Goal: Book appointment/travel/reservation

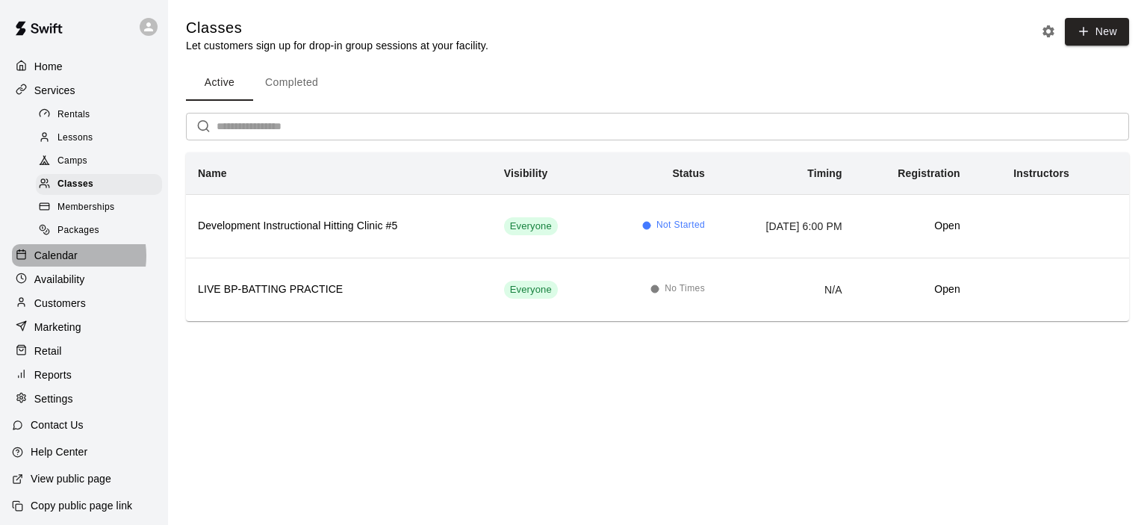
click at [64, 263] on p "Calendar" at bounding box center [55, 255] width 43 height 15
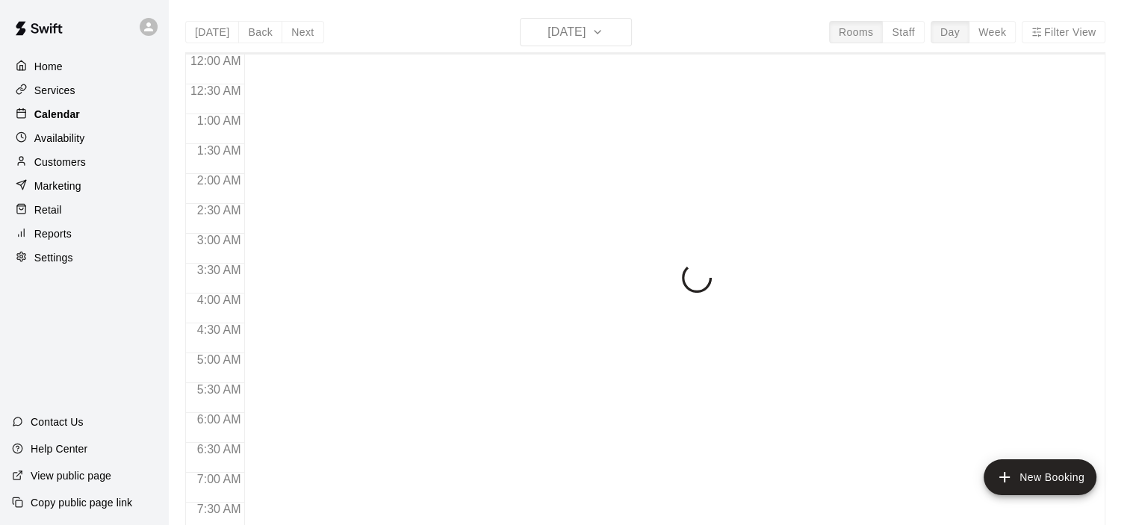
scroll to position [790, 0]
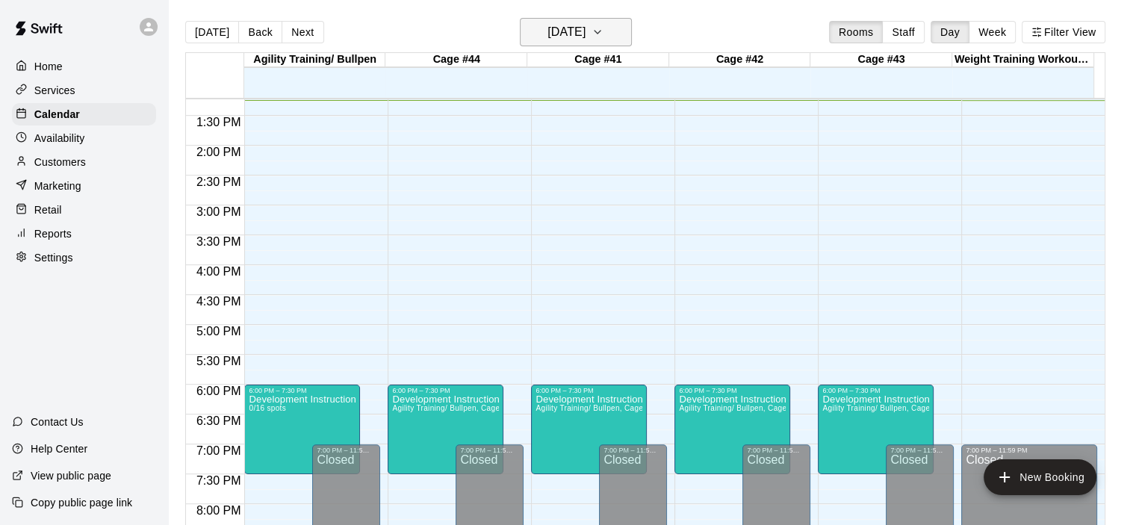
click at [603, 34] on icon "button" at bounding box center [597, 32] width 12 height 18
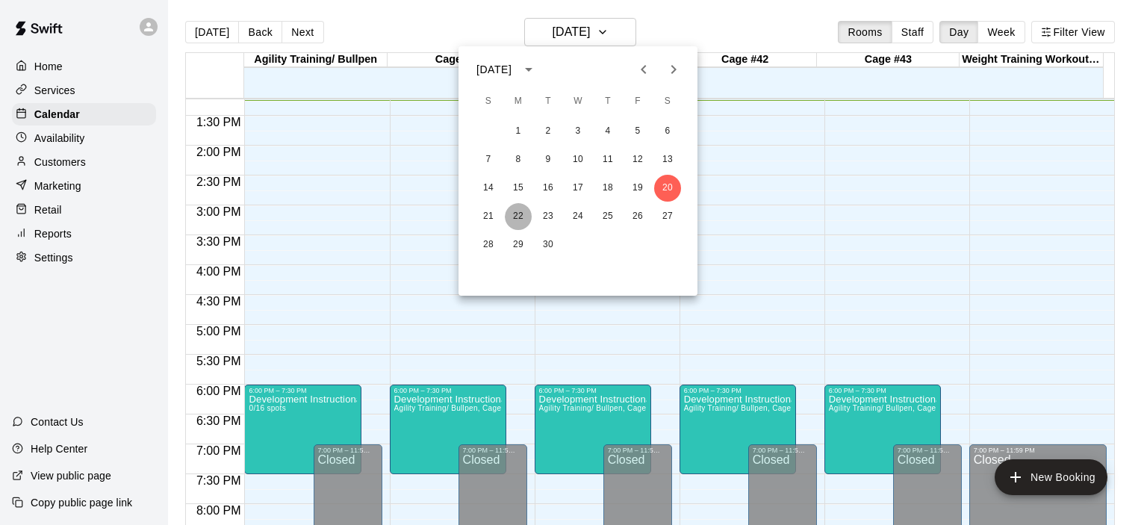
click at [513, 214] on button "22" at bounding box center [518, 216] width 27 height 27
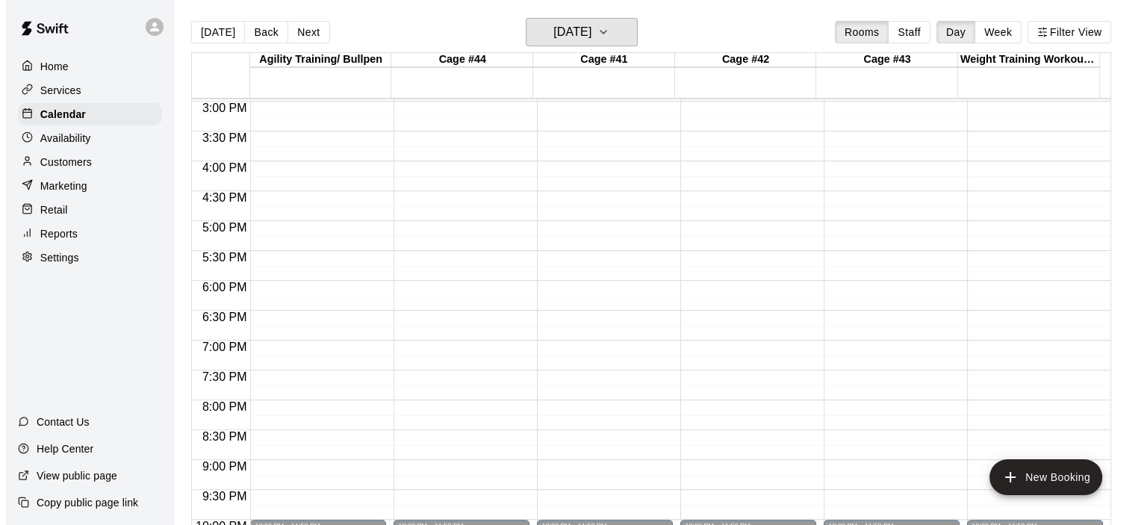
scroll to position [990, 0]
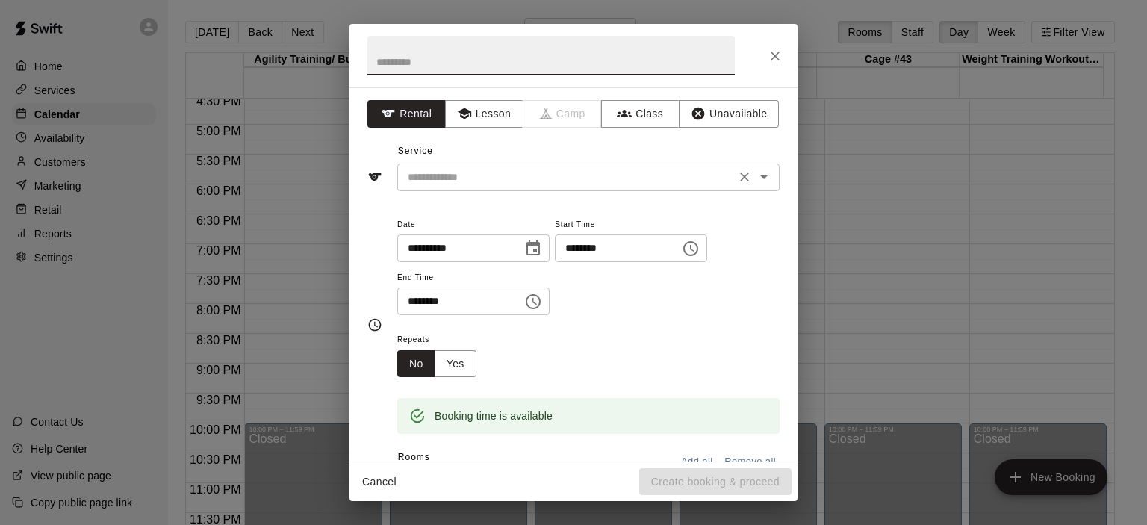
click at [755, 171] on icon "Open" at bounding box center [764, 177] width 18 height 18
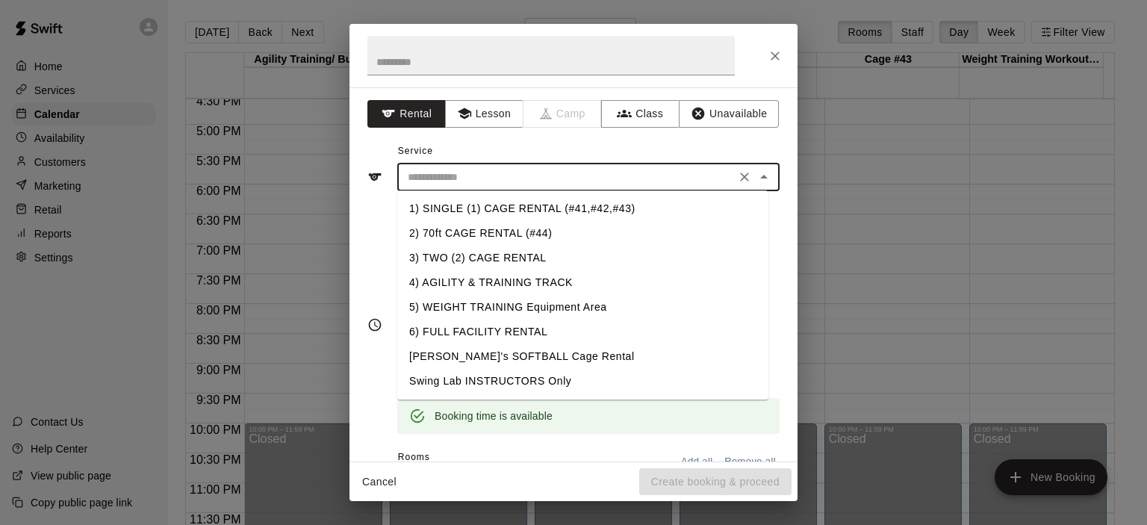
click at [506, 329] on li "6) FULL FACILITY RENTAL" at bounding box center [582, 332] width 371 height 25
type input "**********"
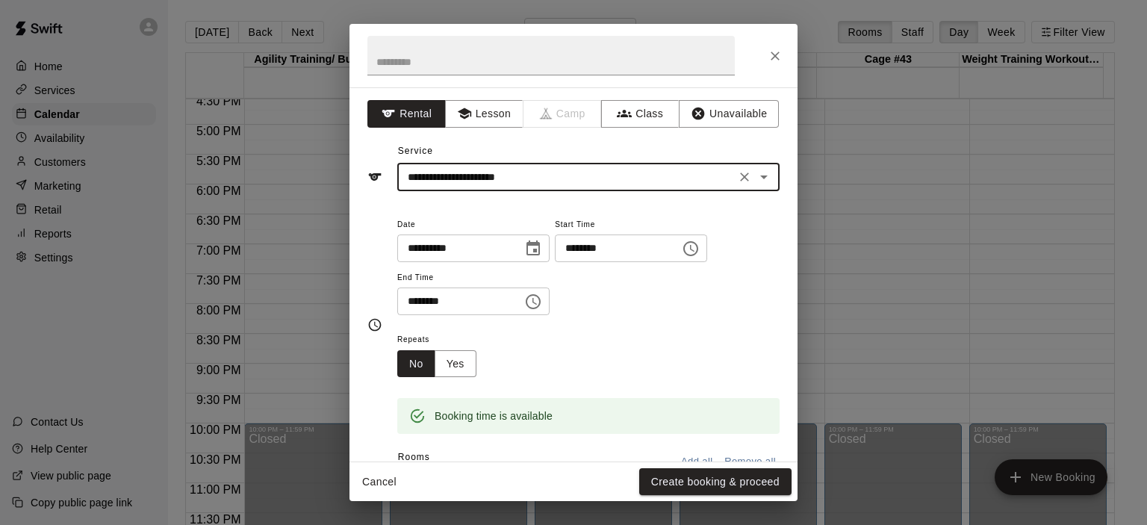
click at [700, 248] on icon "Choose time, selected time is 6:45 PM" at bounding box center [691, 249] width 18 height 18
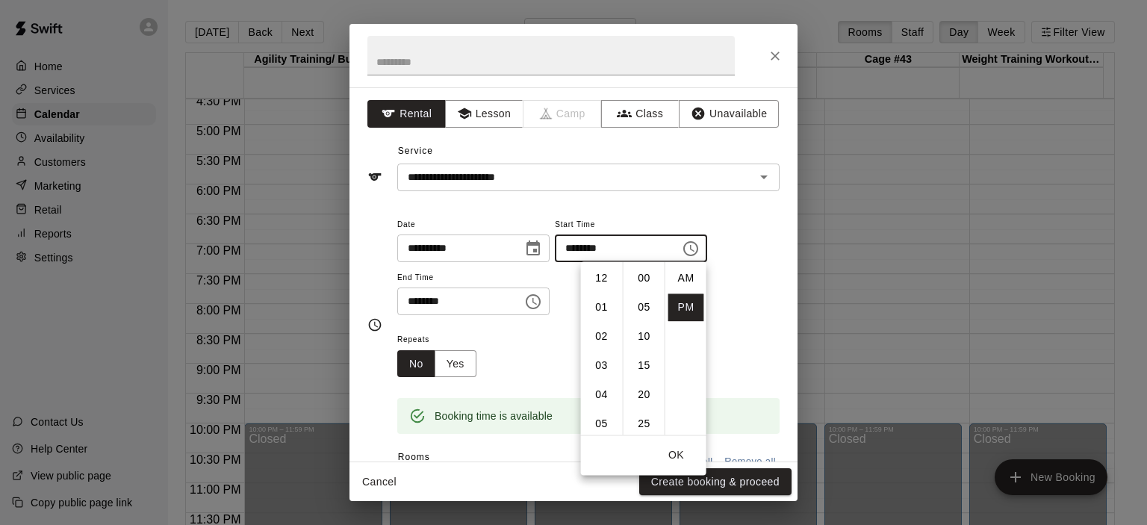
scroll to position [27, 0]
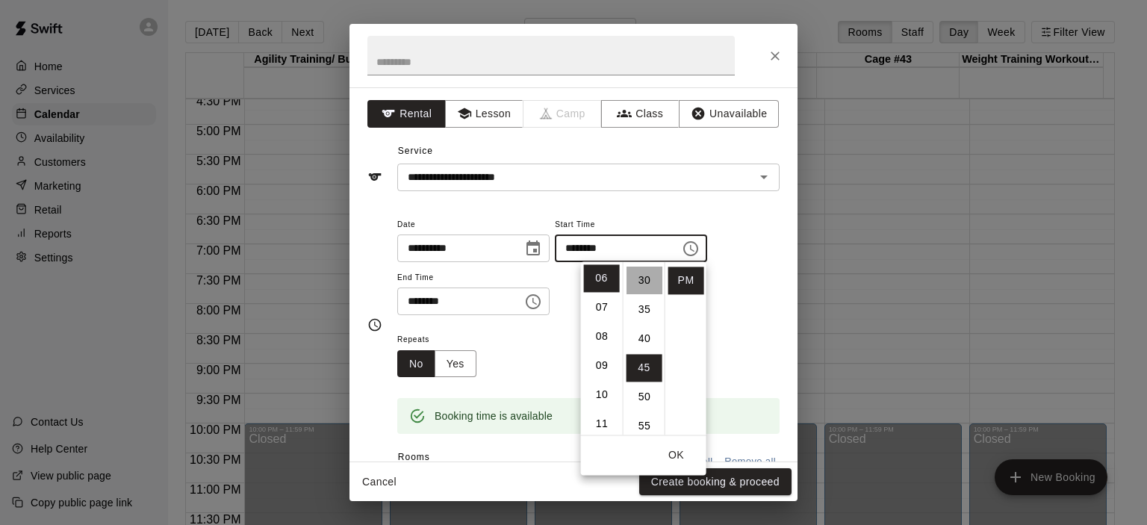
click at [648, 281] on li "30" at bounding box center [644, 281] width 36 height 28
type input "********"
click at [537, 301] on icon "Choose time, selected time is 7:15 PM" at bounding box center [534, 301] width 4 height 7
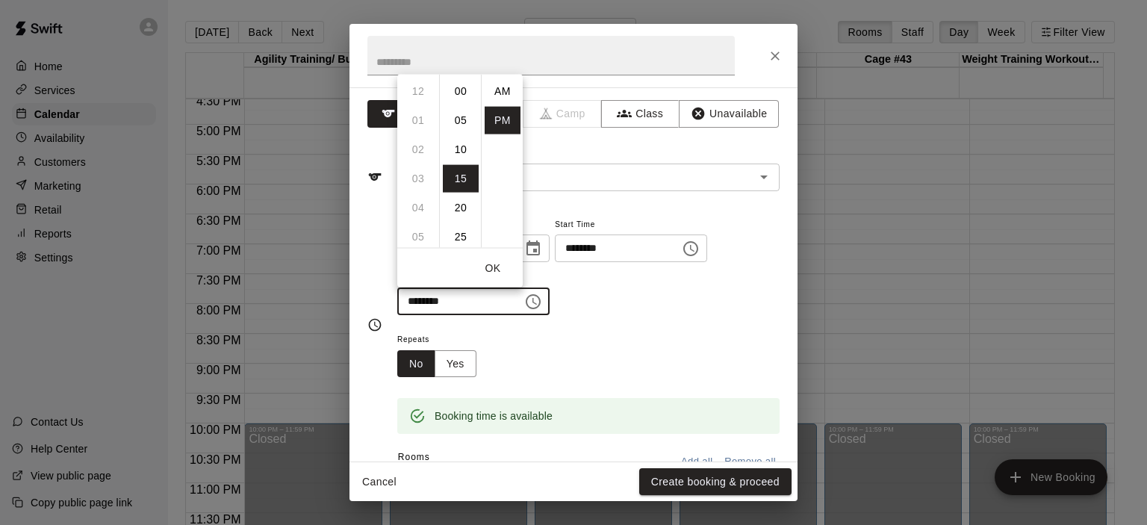
scroll to position [27, 0]
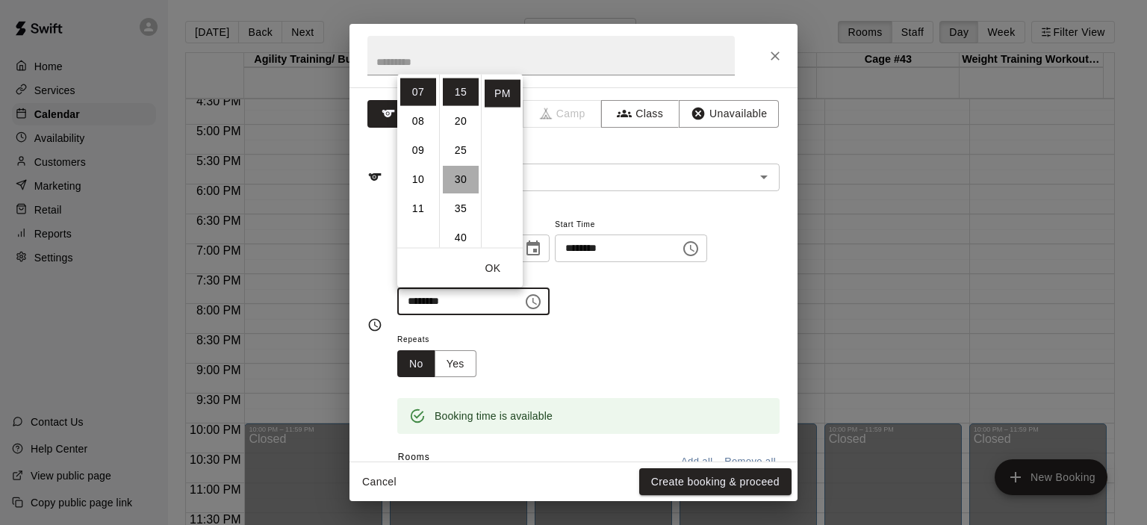
click at [459, 175] on li "30" at bounding box center [461, 179] width 36 height 28
type input "********"
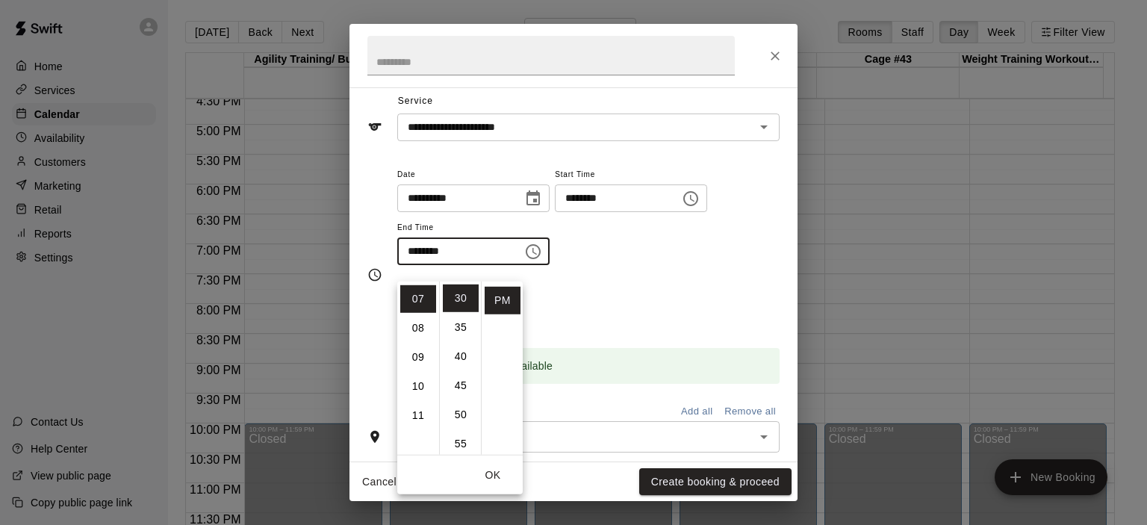
scroll to position [149, 0]
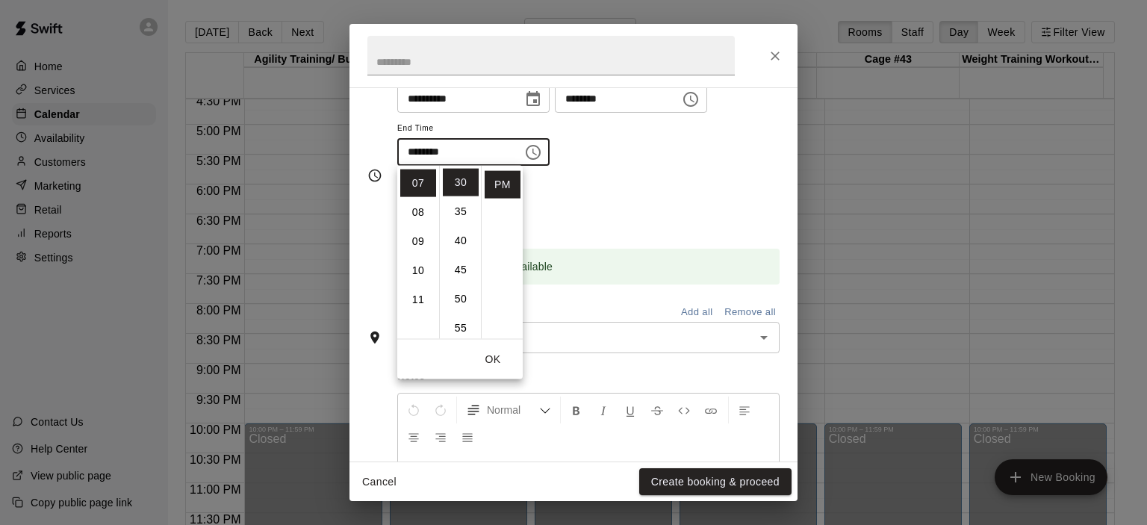
click at [600, 223] on div "Repeats No Yes" at bounding box center [588, 204] width 382 height 47
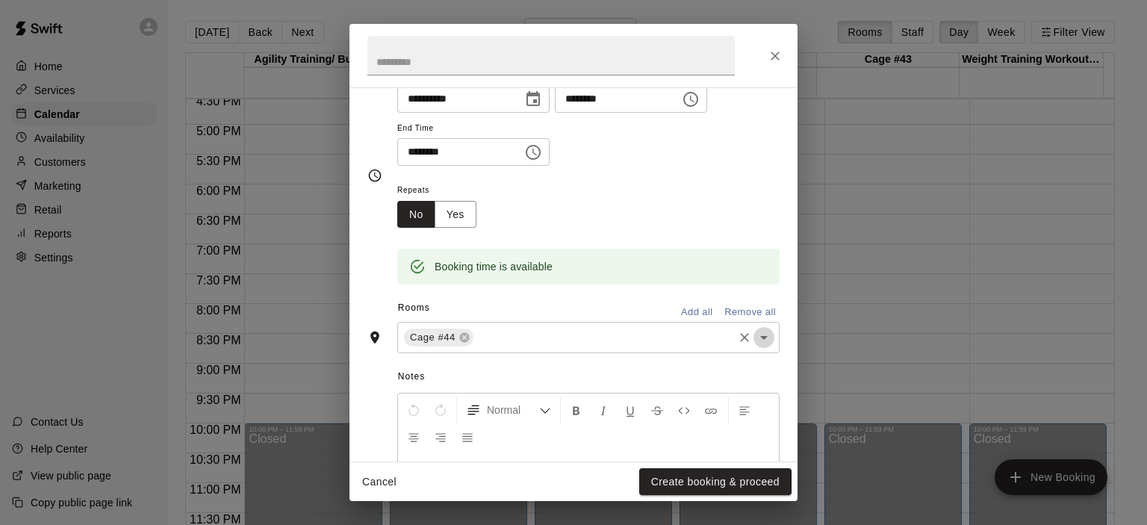
click at [755, 334] on icon "Open" at bounding box center [764, 338] width 18 height 18
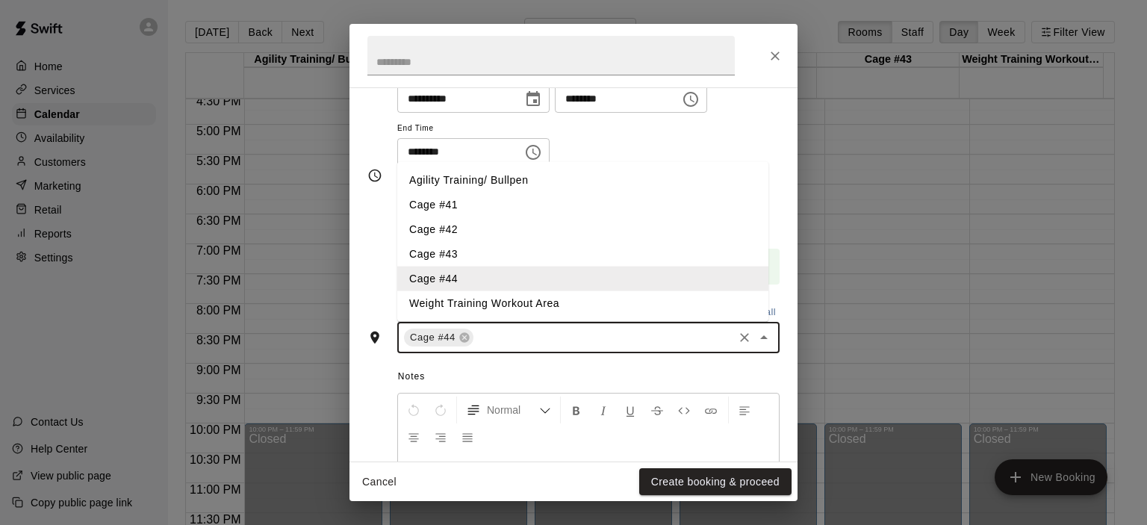
click at [471, 255] on li "Cage #43" at bounding box center [582, 254] width 371 height 25
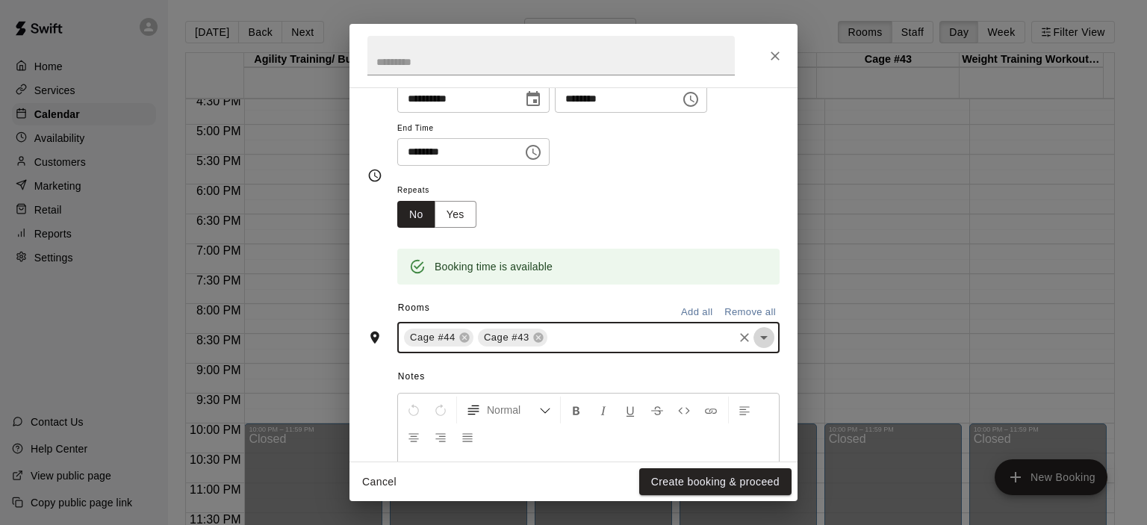
click at [760, 340] on icon "Open" at bounding box center [764, 338] width 18 height 18
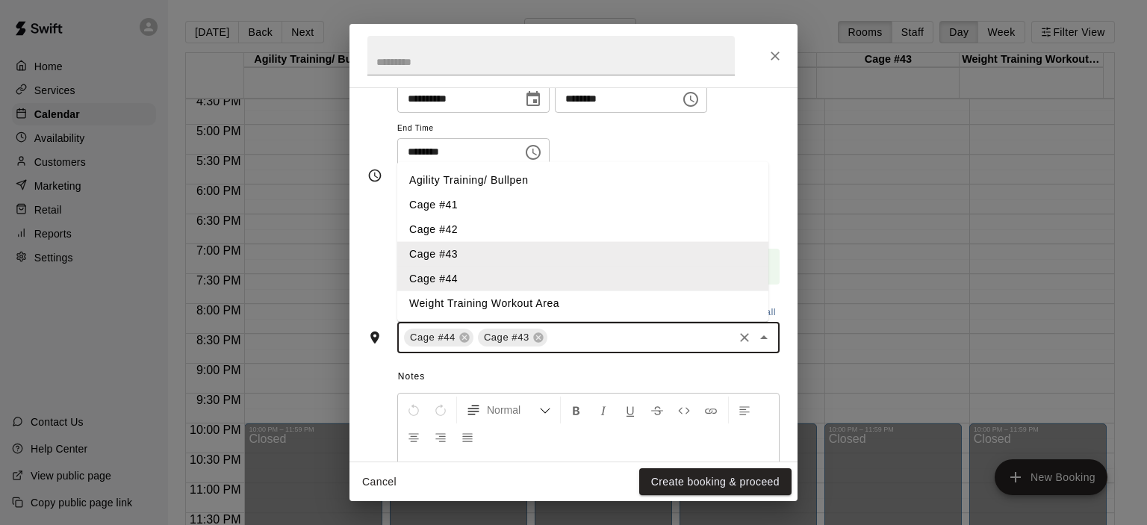
click at [486, 231] on li "Cage #42" at bounding box center [582, 229] width 371 height 25
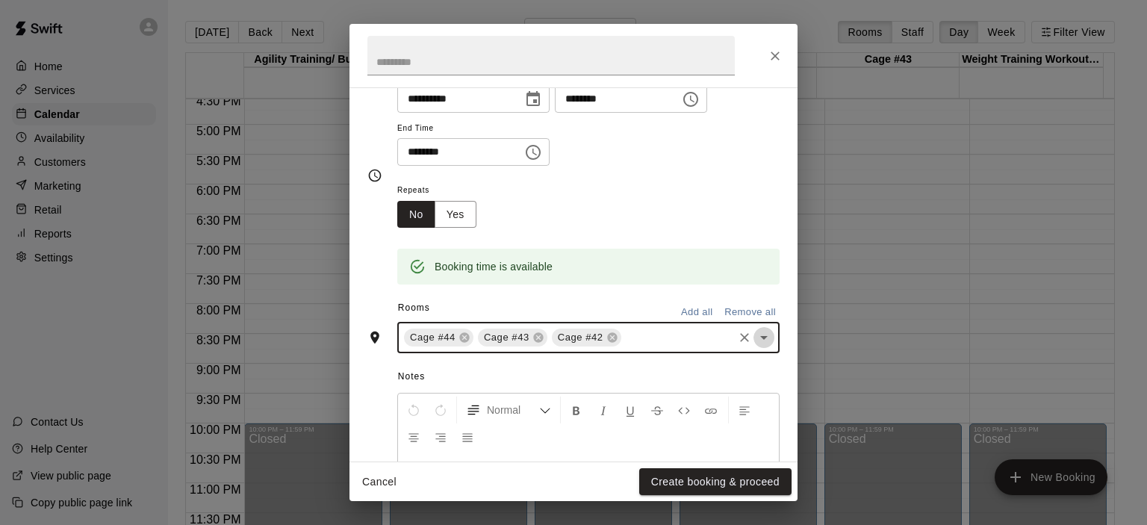
click at [755, 334] on icon "Open" at bounding box center [764, 338] width 18 height 18
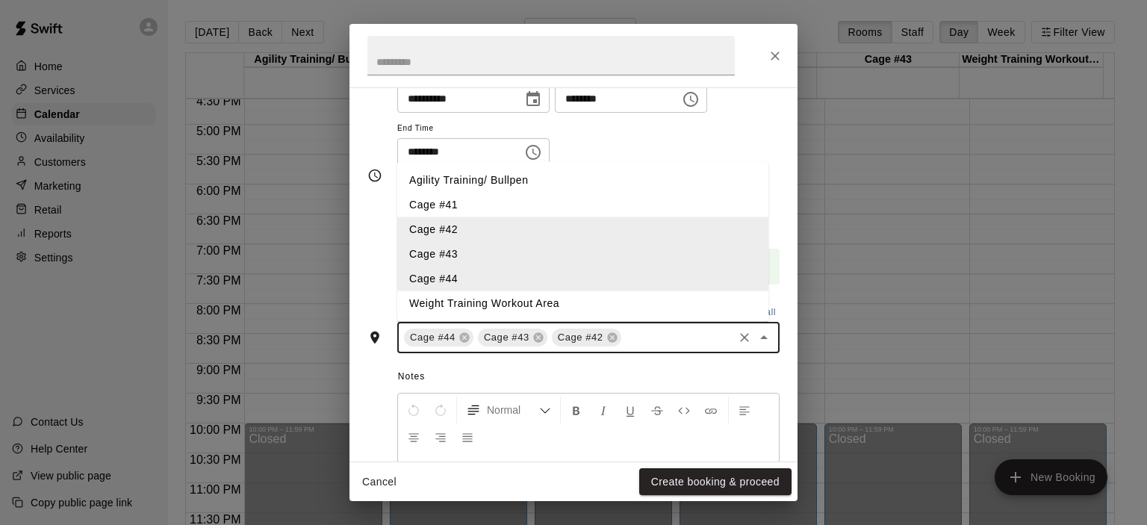
click at [489, 206] on li "Cage #41" at bounding box center [582, 205] width 371 height 25
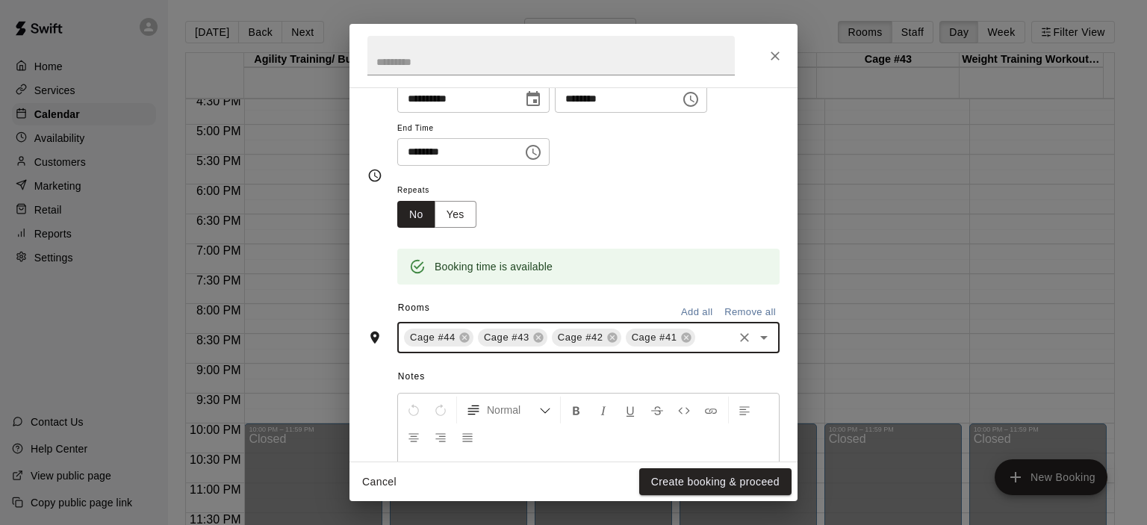
click at [755, 344] on icon "Open" at bounding box center [764, 338] width 18 height 18
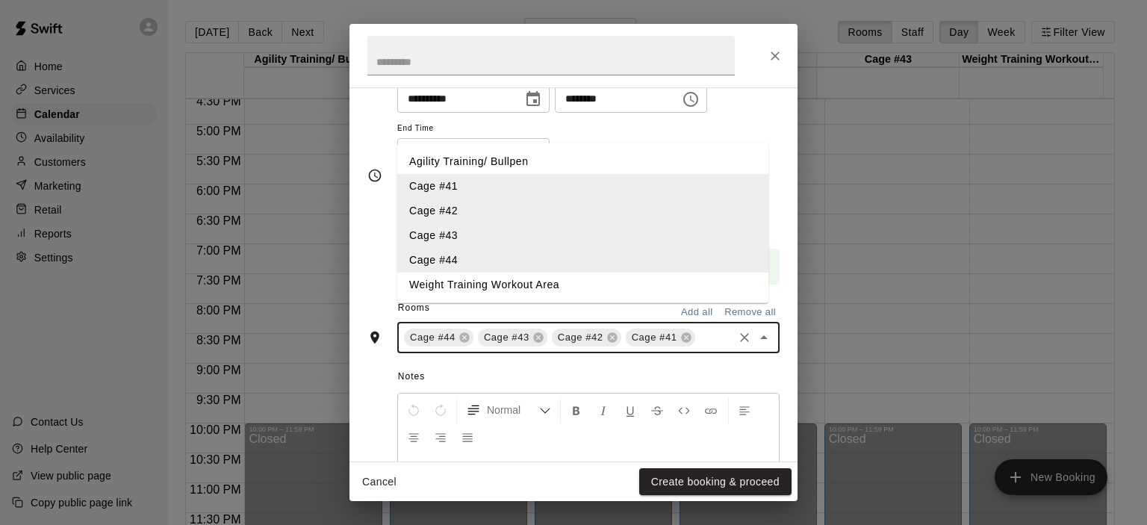
click at [508, 174] on li "Agility Training/ Bullpen" at bounding box center [582, 161] width 371 height 25
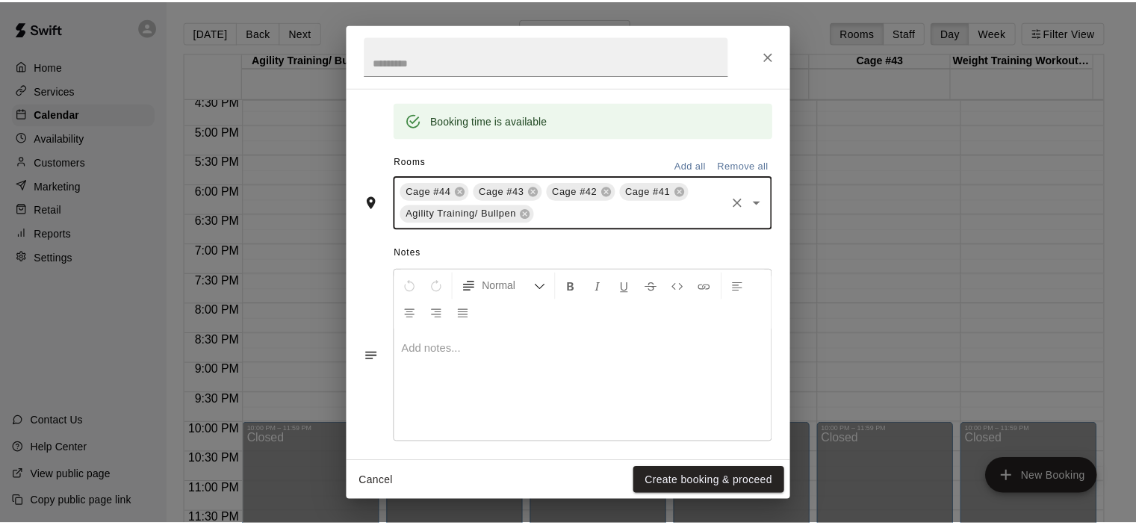
scroll to position [299, 0]
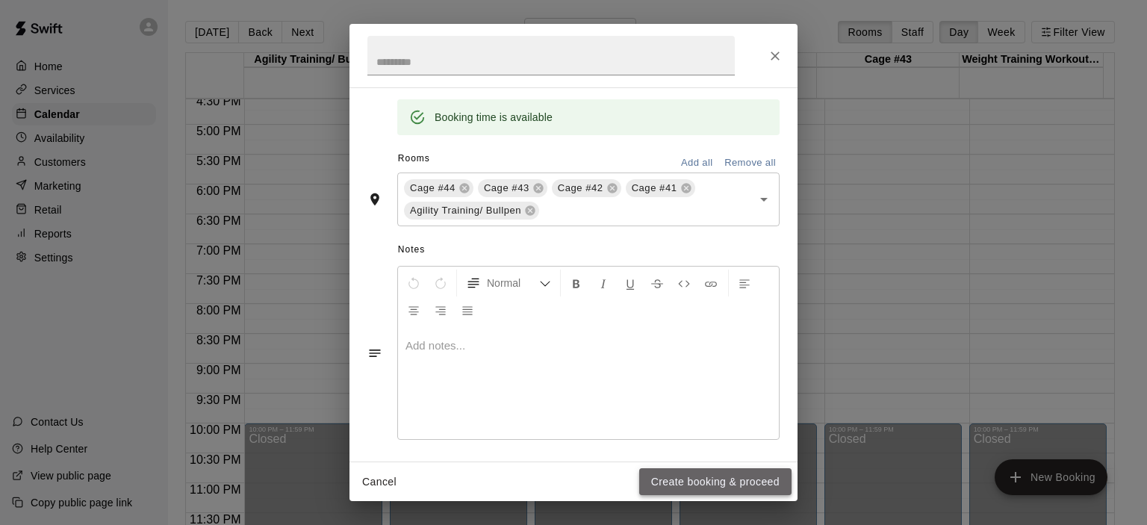
click at [690, 470] on button "Create booking & proceed" at bounding box center [715, 482] width 152 height 28
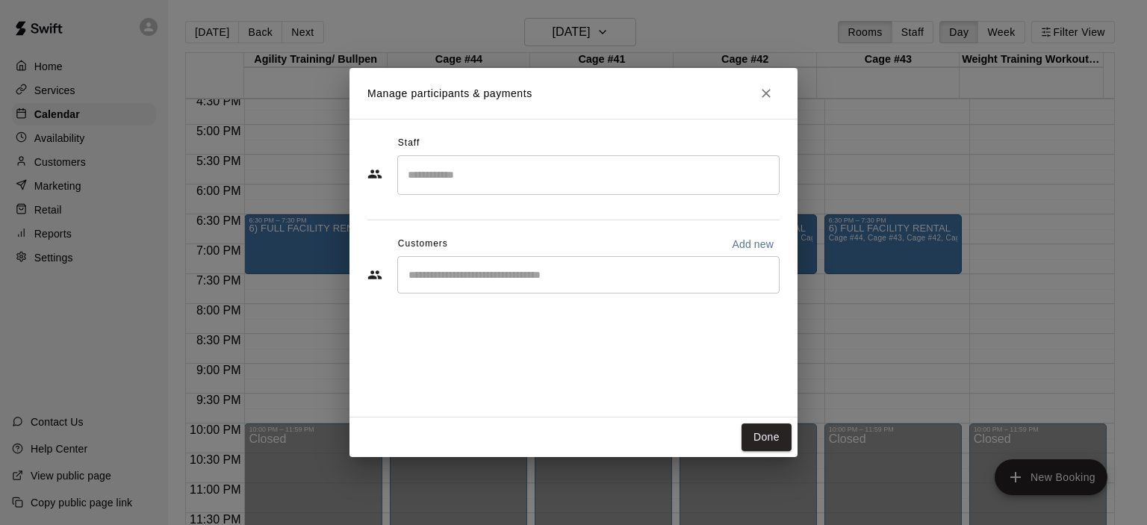
click at [489, 262] on div "​" at bounding box center [588, 274] width 382 height 37
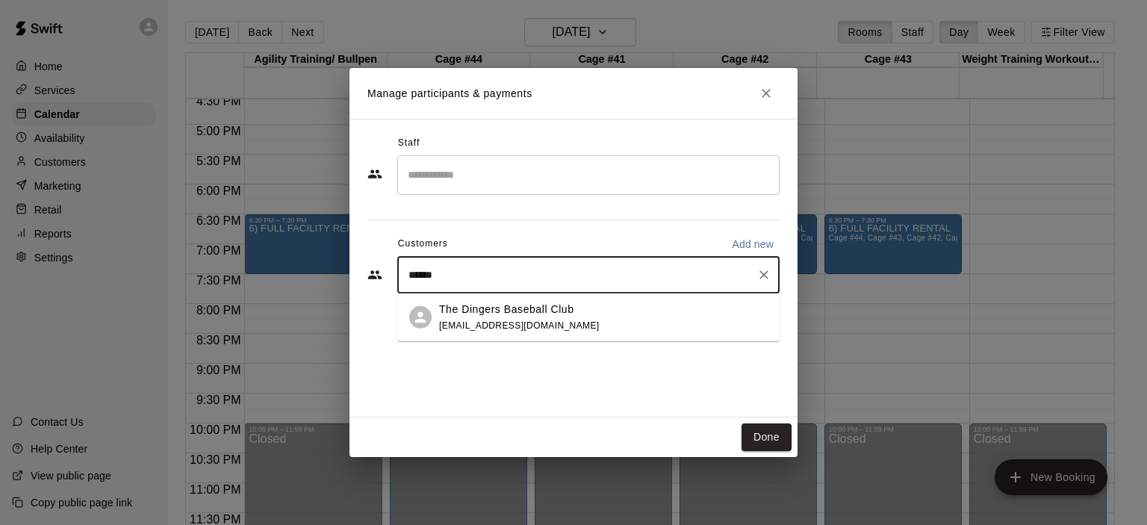
type input "*******"
click at [500, 314] on p "The Dingers Baseball Club" at bounding box center [506, 309] width 135 height 16
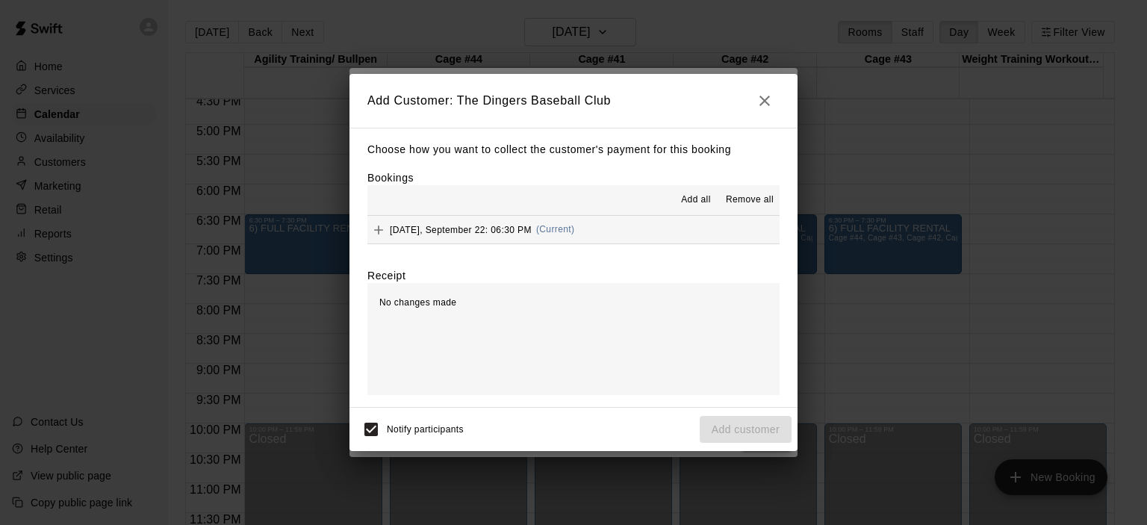
click at [556, 228] on span "(Current)" at bounding box center [555, 229] width 39 height 10
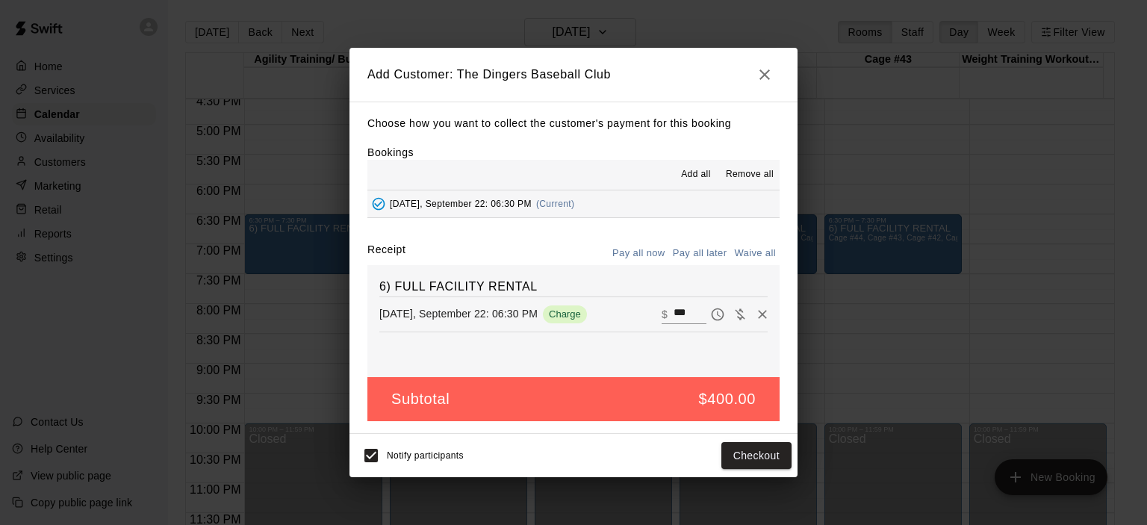
click at [759, 255] on button "Waive all" at bounding box center [754, 253] width 49 height 23
type input "*"
click at [744, 456] on button "Add customer" at bounding box center [746, 456] width 92 height 28
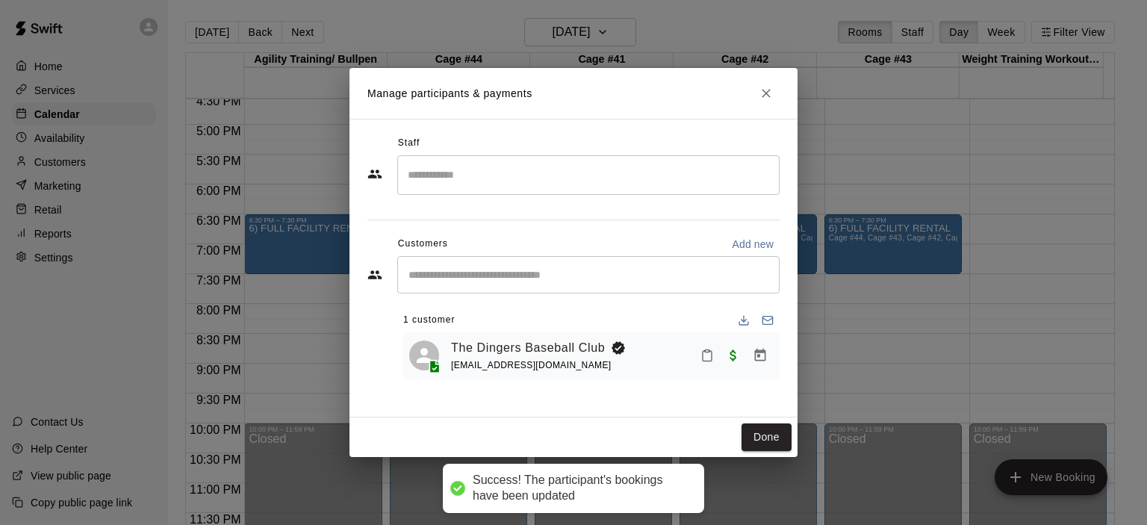
click at [474, 267] on input "Start typing to search customers..." at bounding box center [588, 274] width 369 height 15
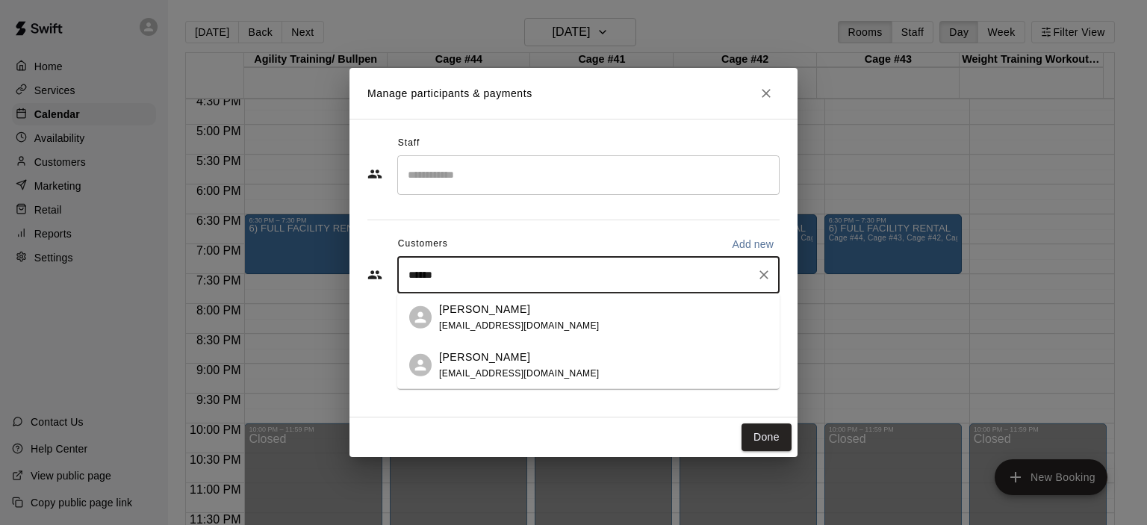
type input "*******"
click at [485, 320] on span "[EMAIL_ADDRESS][DOMAIN_NAME]" at bounding box center [519, 325] width 161 height 10
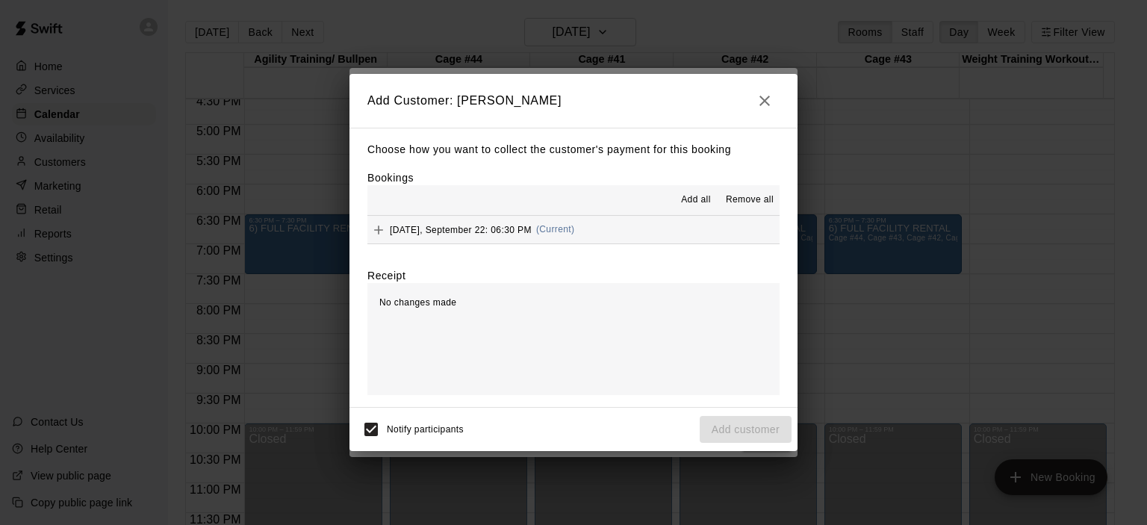
click at [558, 229] on span "(Current)" at bounding box center [555, 229] width 39 height 10
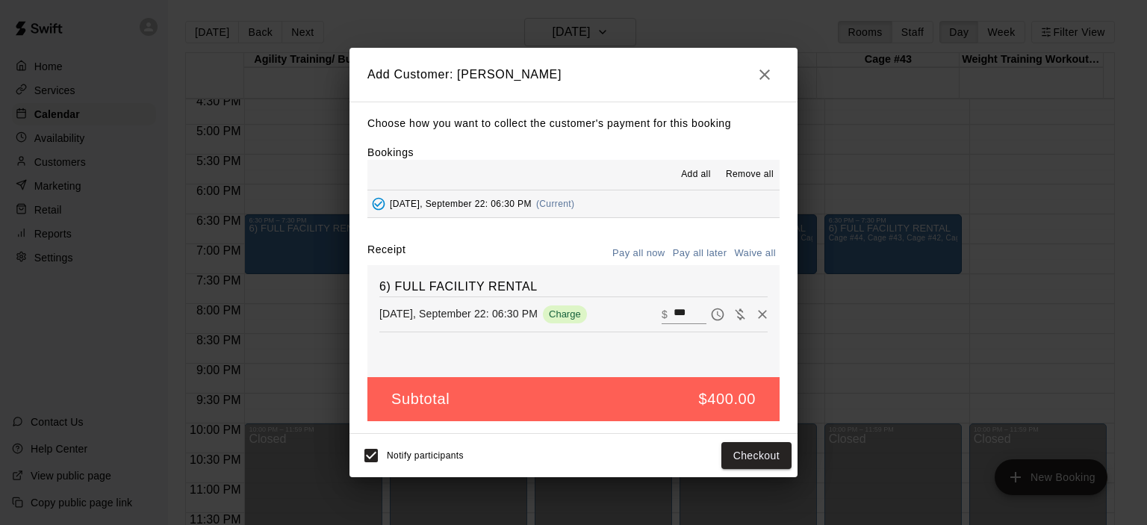
click at [741, 253] on button "Waive all" at bounding box center [754, 253] width 49 height 23
type input "*"
click at [757, 450] on button "Add customer" at bounding box center [746, 456] width 92 height 28
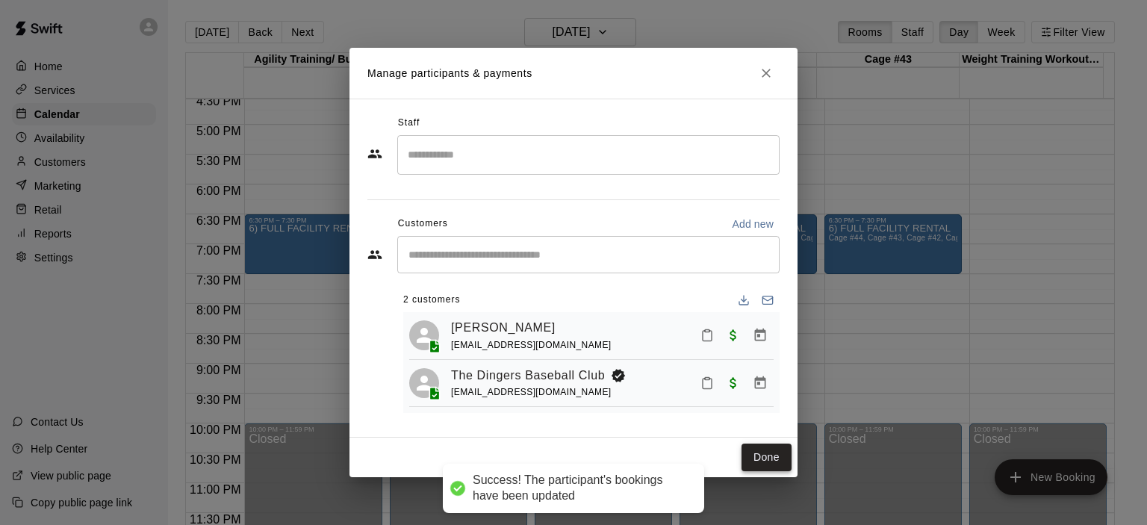
click at [762, 454] on button "Done" at bounding box center [766, 458] width 50 height 28
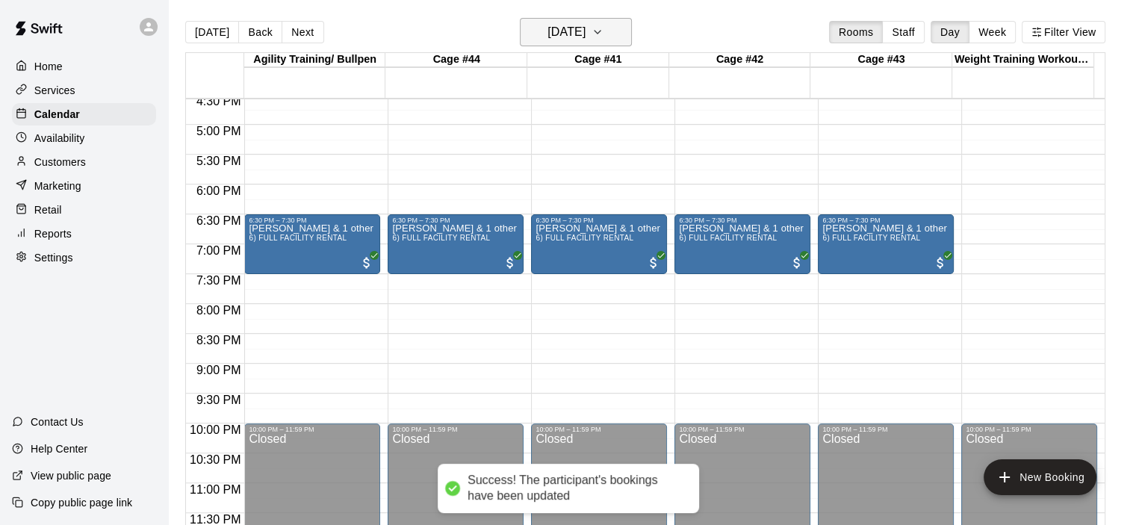
click at [603, 30] on icon "button" at bounding box center [597, 32] width 12 height 18
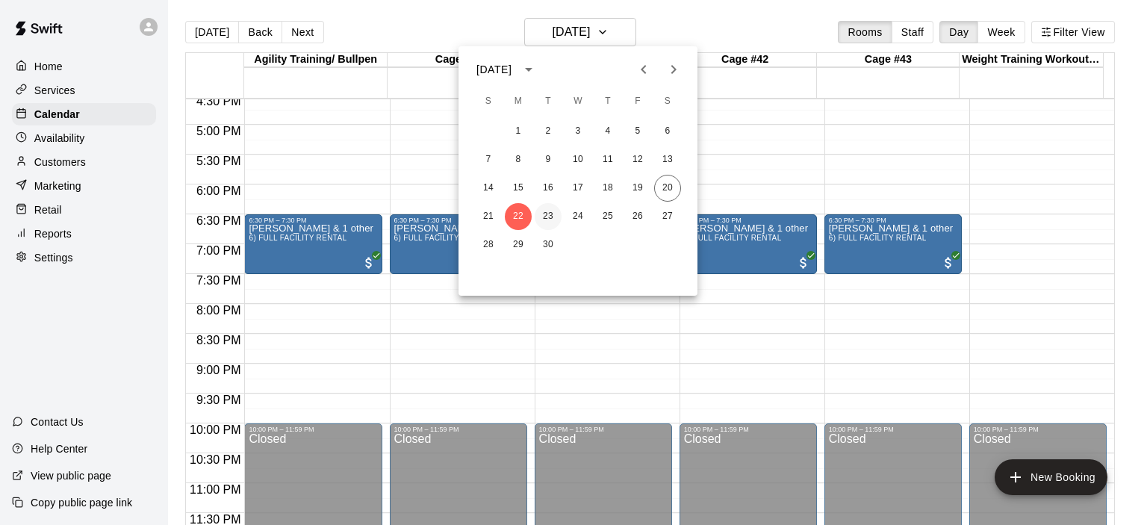
click at [550, 220] on button "23" at bounding box center [548, 216] width 27 height 27
